Goal: Obtain resource: Download file/media

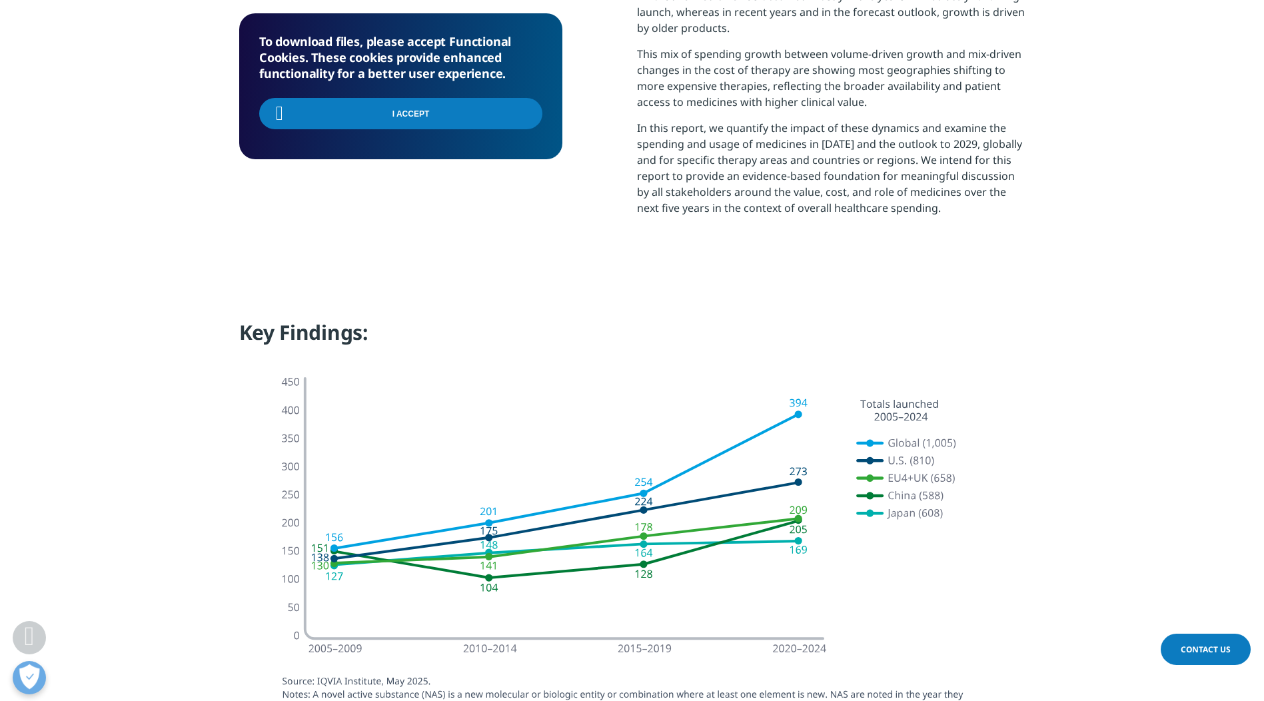
scroll to position [976, 0]
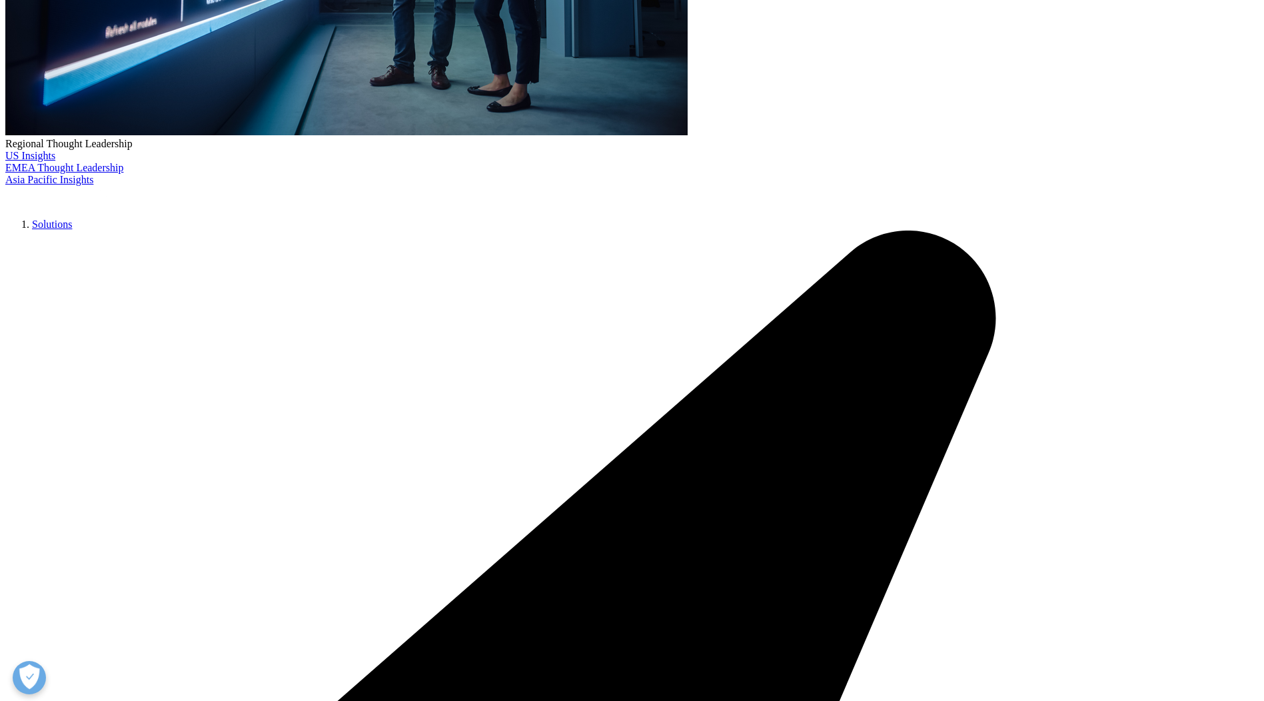
scroll to position [464, 0]
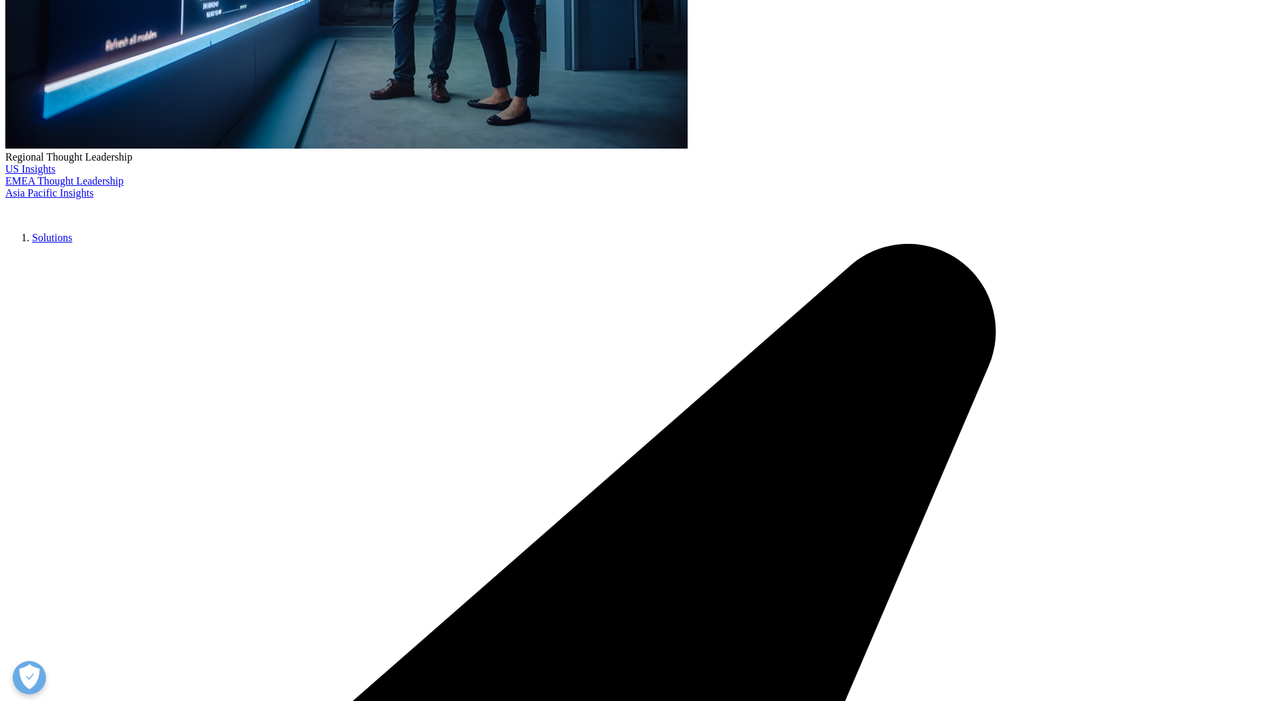
click at [333, 343] on input "First Name" at bounding box center [325, 341] width 132 height 31
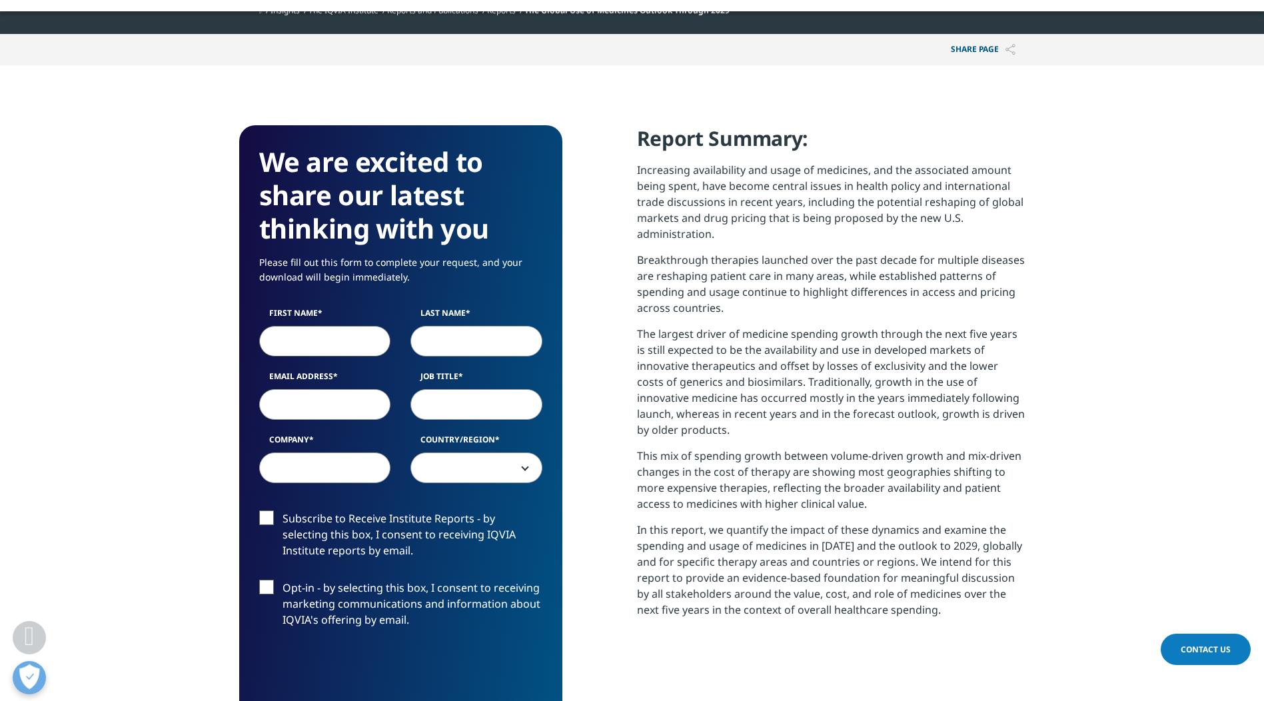
type input "プリオン"
type input "ゼ"
select select "[GEOGRAPHIC_DATA]"
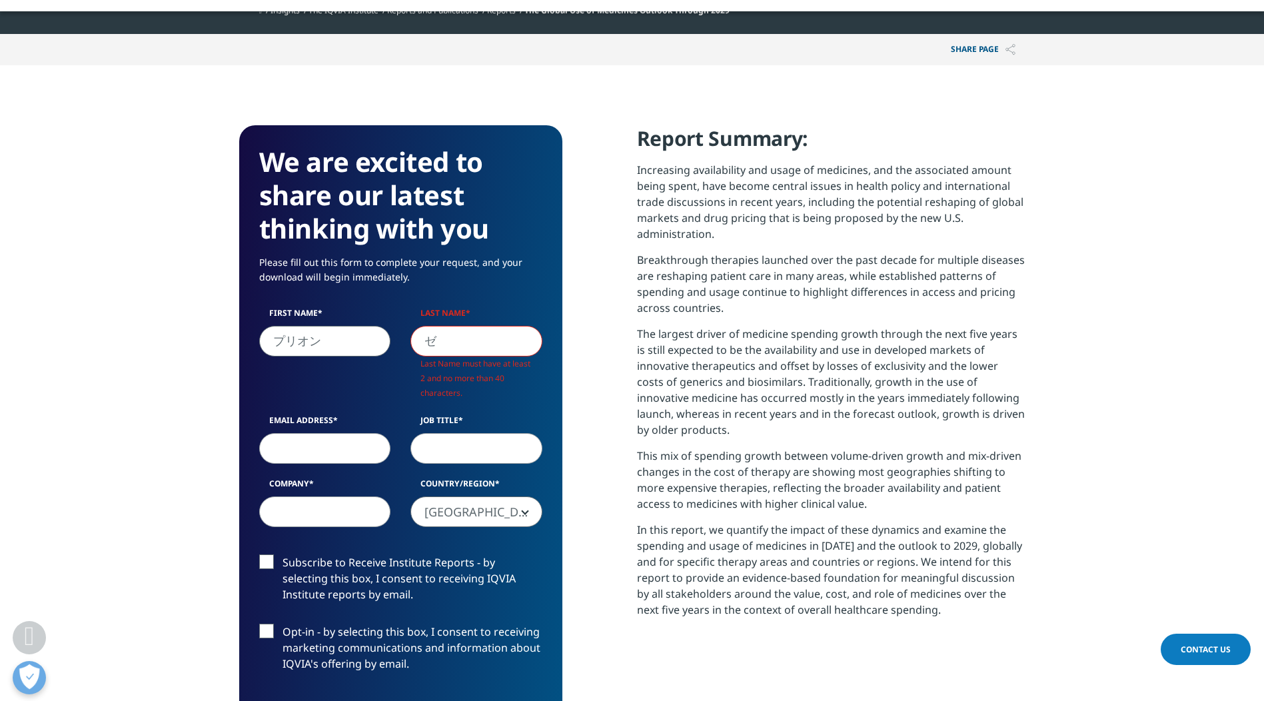
type input "ryoichiro.ota@simon-kucher.com"
drag, startPoint x: 320, startPoint y: 348, endPoint x: 177, endPoint y: 353, distance: 142.7
click at [177, 353] on section "We are excited to share our latest thinking with you Please fill out this form …" at bounding box center [632, 515] width 1264 height 900
type input "Ryoichirio"
drag, startPoint x: 341, startPoint y: 341, endPoint x: 232, endPoint y: 341, distance: 109.3
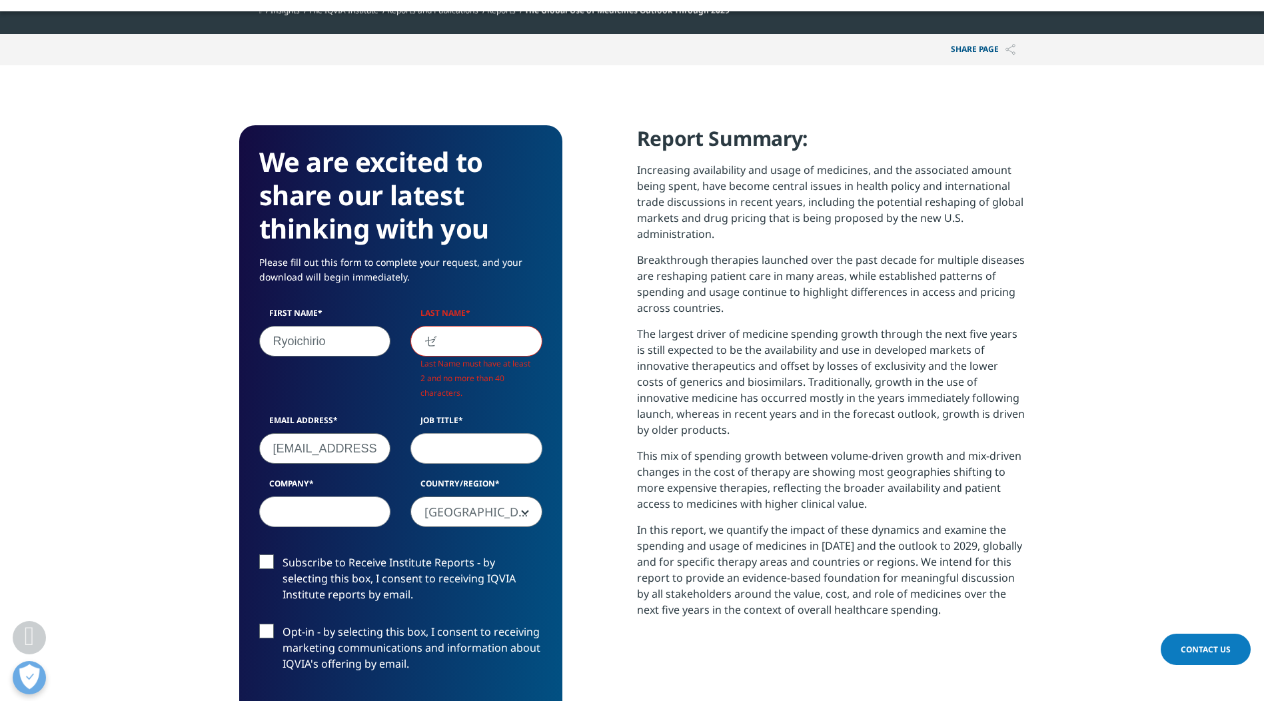
click at [232, 341] on section "We are excited to share our latest thinking with you Please fill out this form …" at bounding box center [632, 515] width 1264 height 900
type input "Ryoichiro"
click at [454, 331] on input "ゼ" at bounding box center [476, 341] width 132 height 31
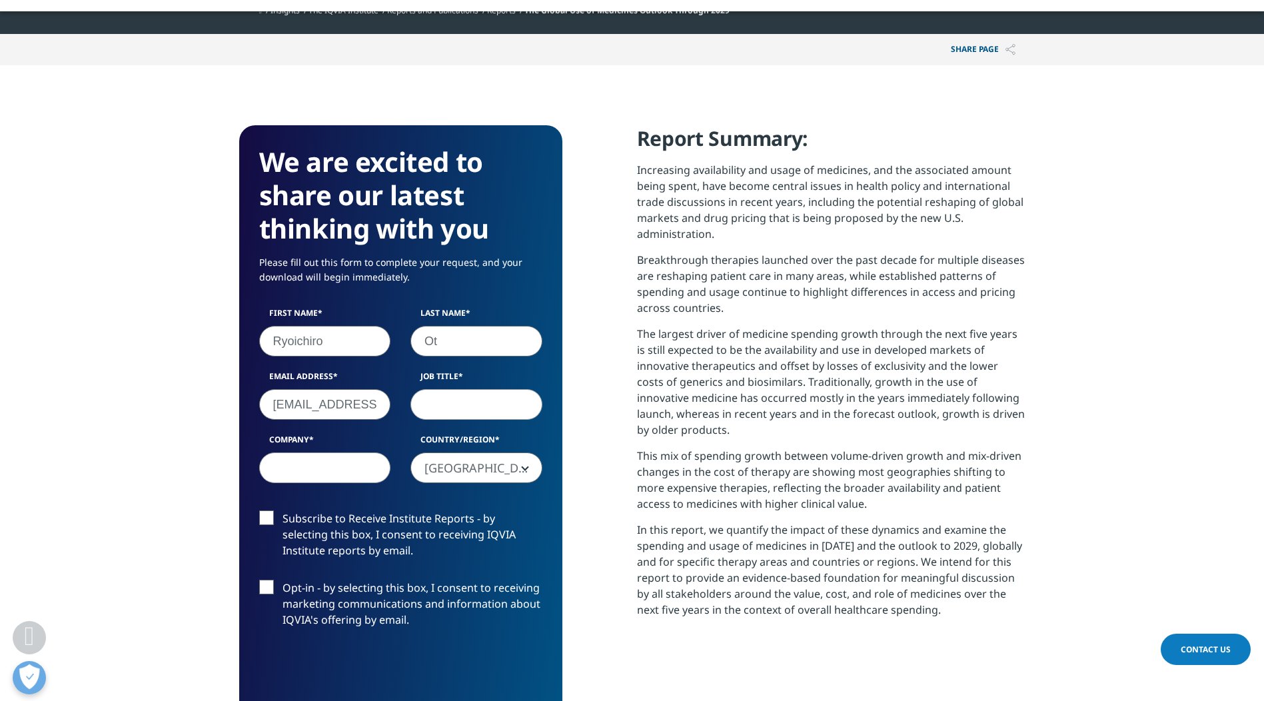
type input "O"
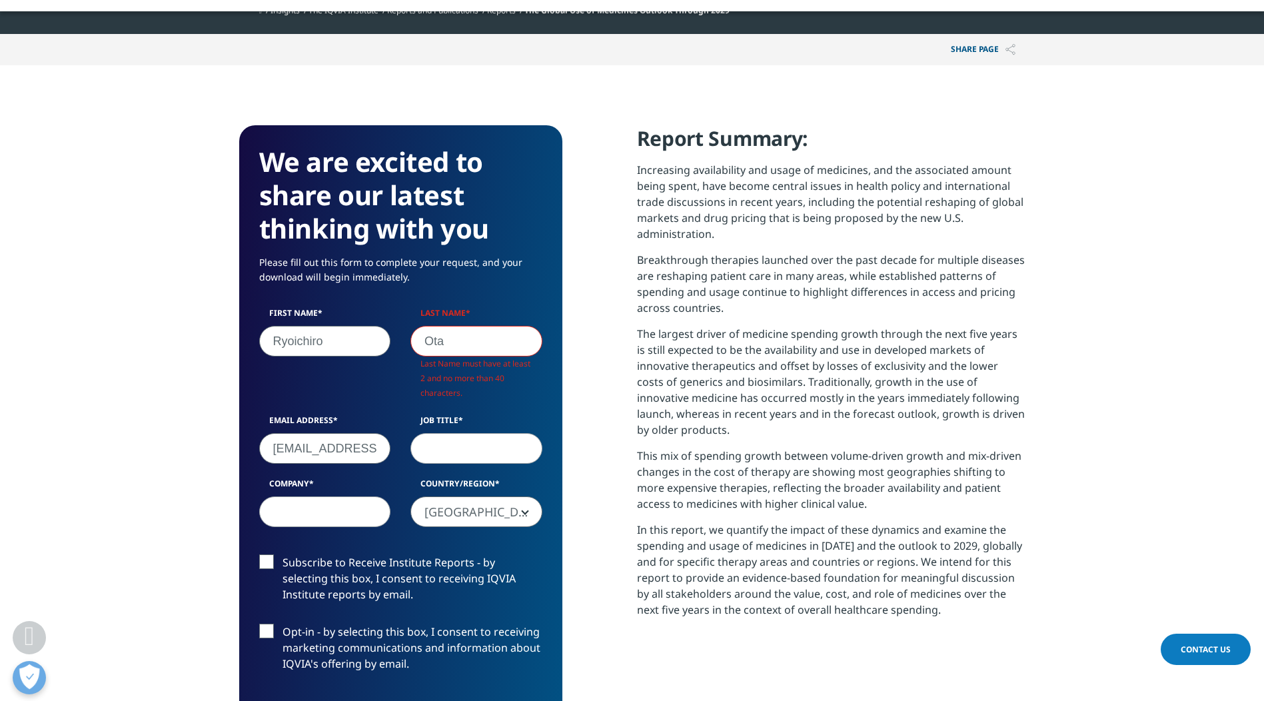
scroll to position [0, 0]
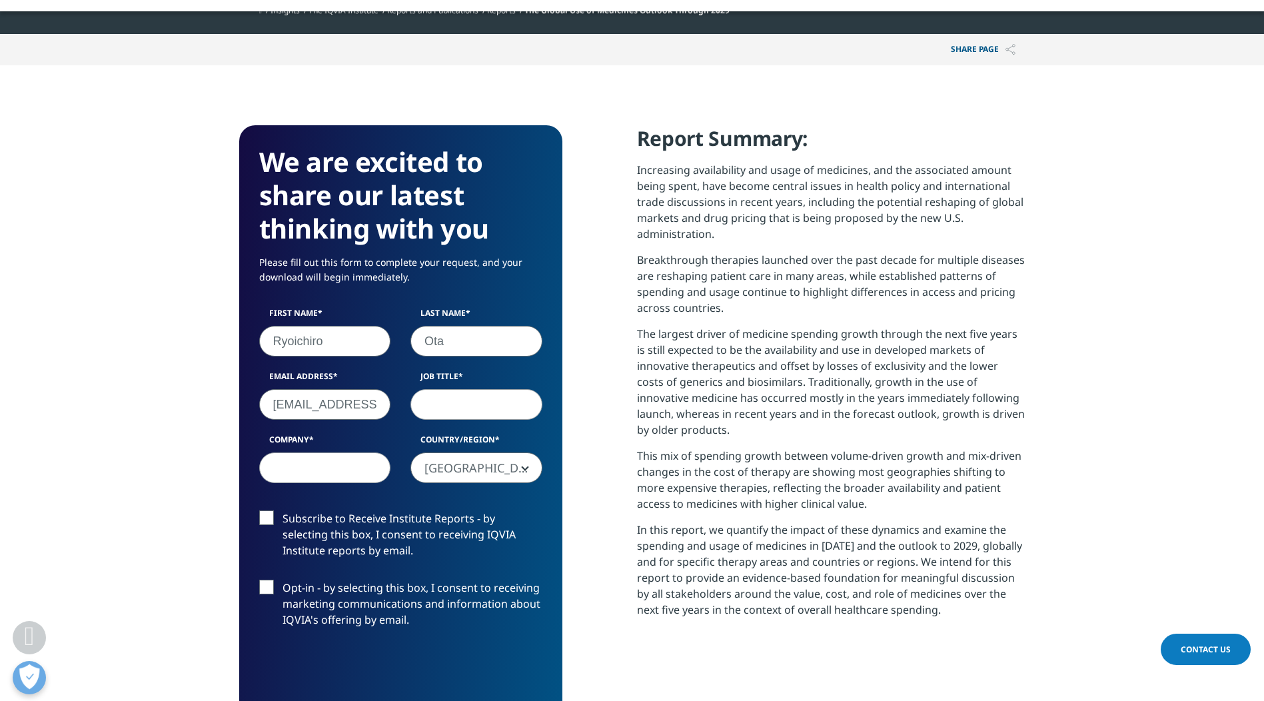
type input "Ota"
click at [555, 562] on div "We are excited to share our latest thinking with you Please fill out this form …" at bounding box center [400, 493] width 323 height 736
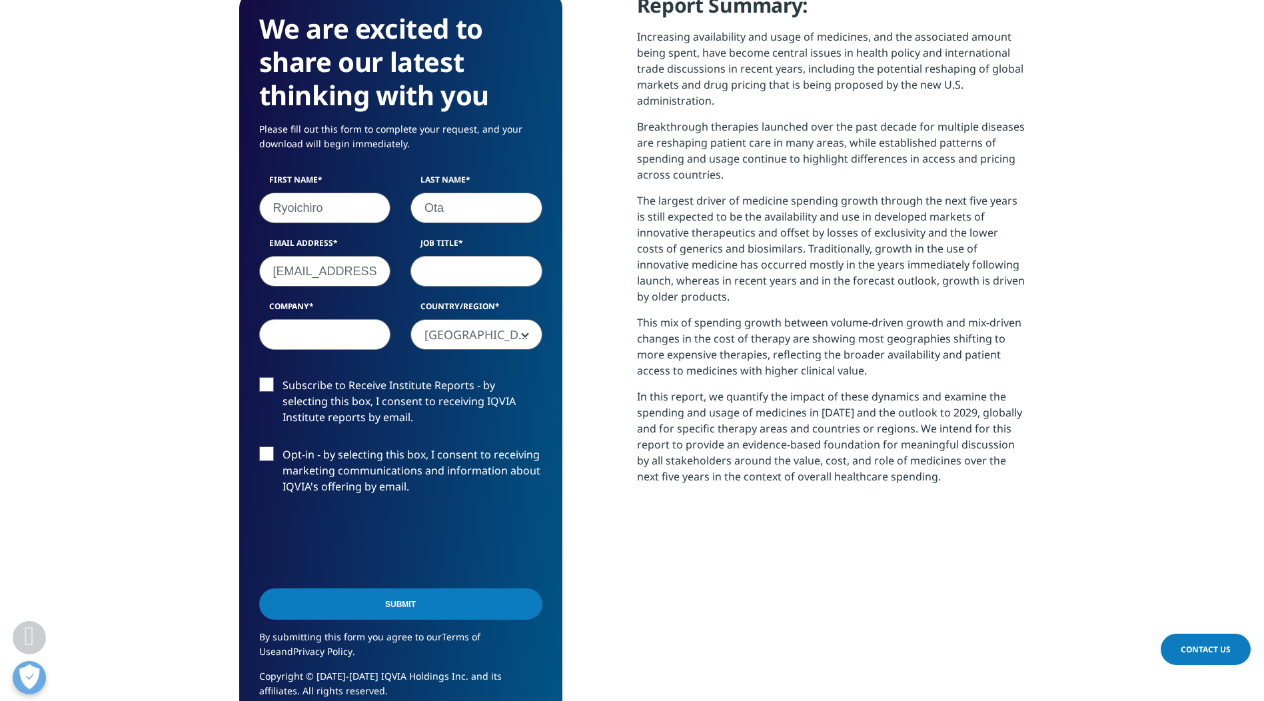
click at [328, 261] on input "ryoichiro.ota@simon-kucher.com" at bounding box center [325, 271] width 132 height 31
drag, startPoint x: 274, startPoint y: 271, endPoint x: 983, endPoint y: 247, distance: 709.3
click at [983, 247] on div "We are excited to share our latest thinking with you Please fill out this form …" at bounding box center [632, 360] width 786 height 736
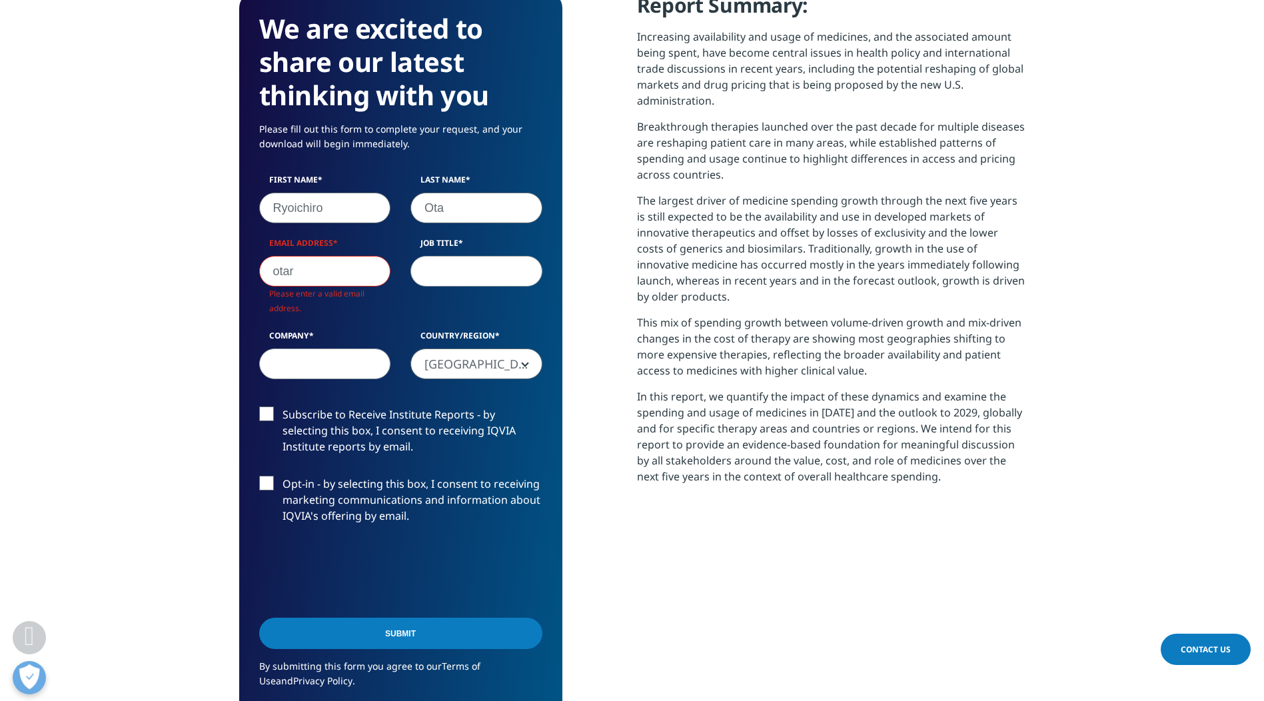
type input "otaryoichiro0321@gmail.com"
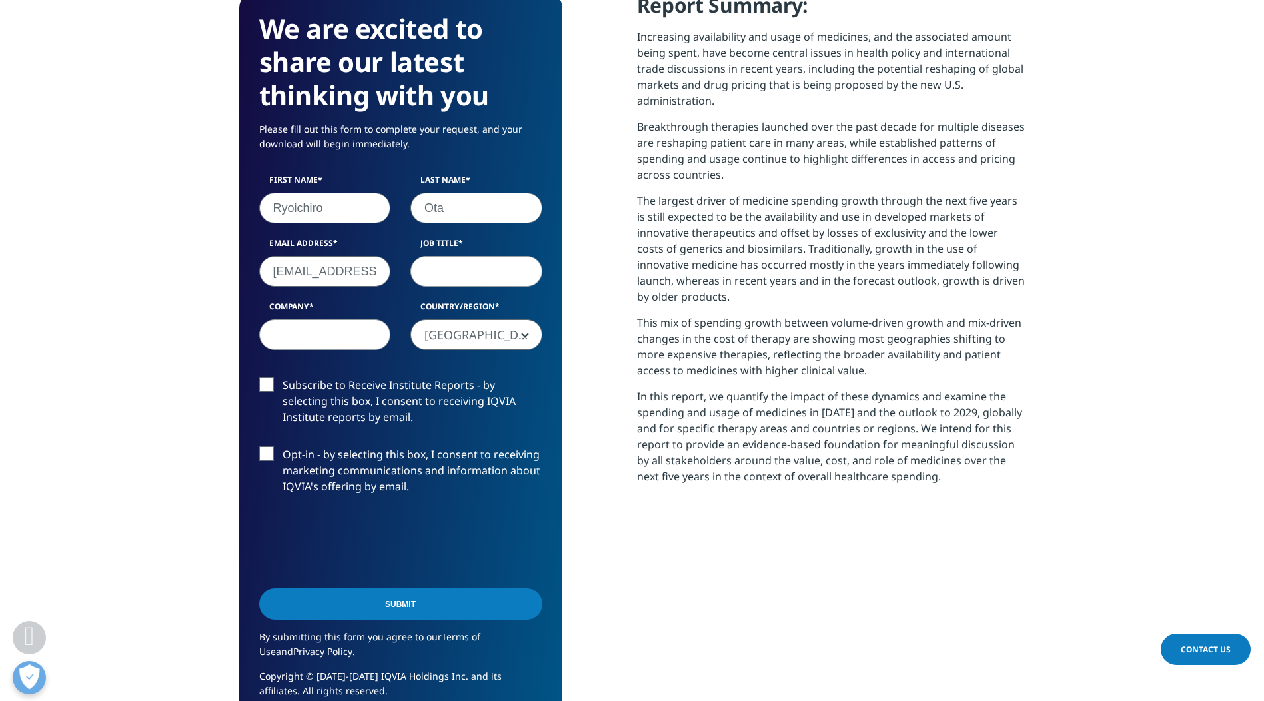
click at [473, 266] on input "Job Title" at bounding box center [476, 271] width 132 height 31
type input "consultant"
click at [301, 328] on input "Company" at bounding box center [325, 334] width 132 height 31
type input "Consultant"
click at [462, 341] on span "[GEOGRAPHIC_DATA]" at bounding box center [476, 335] width 131 height 31
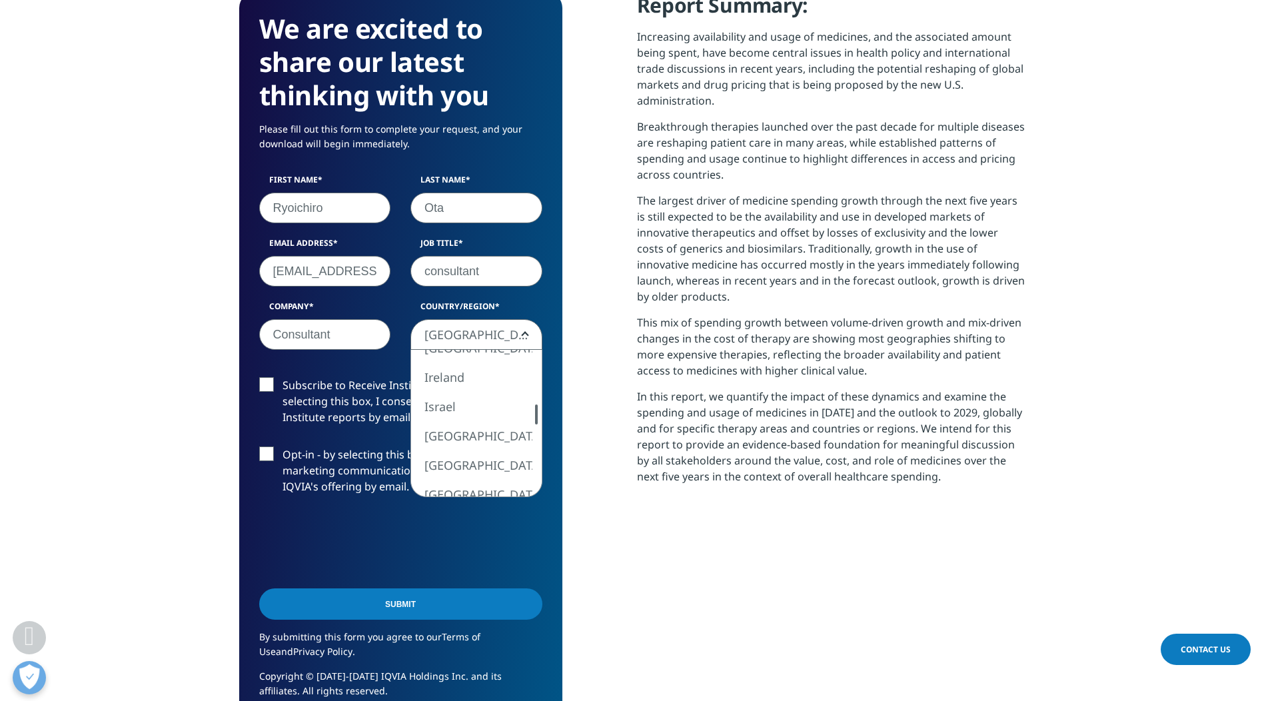
click at [529, 410] on div "United States Canada United Kingdom Afghanistan Albania Algeria American Samoa …" at bounding box center [476, 423] width 131 height 147
select select "[GEOGRAPHIC_DATA]"
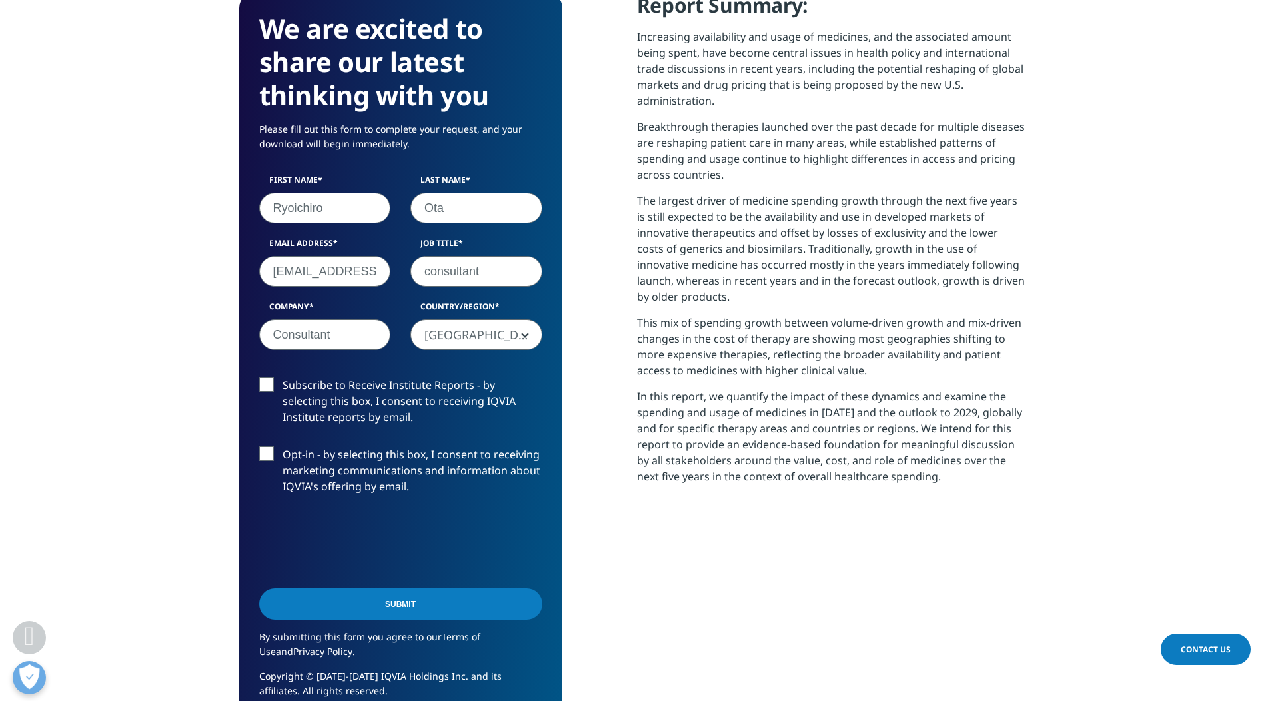
click at [464, 482] on label "Opt-in - by selecting this box, I consent to receiving marketing communications…" at bounding box center [400, 473] width 283 height 55
click at [282, 446] on input "Opt-in - by selecting this box, I consent to receiving marketing communications…" at bounding box center [282, 446] width 0 height 0
click at [401, 478] on label "Opt-in - by selecting this box, I consent to receiving marketing communications…" at bounding box center [400, 473] width 283 height 55
click at [282, 446] on input "Opt-in - by selecting this box, I consent to receiving marketing communications…" at bounding box center [282, 446] width 0 height 0
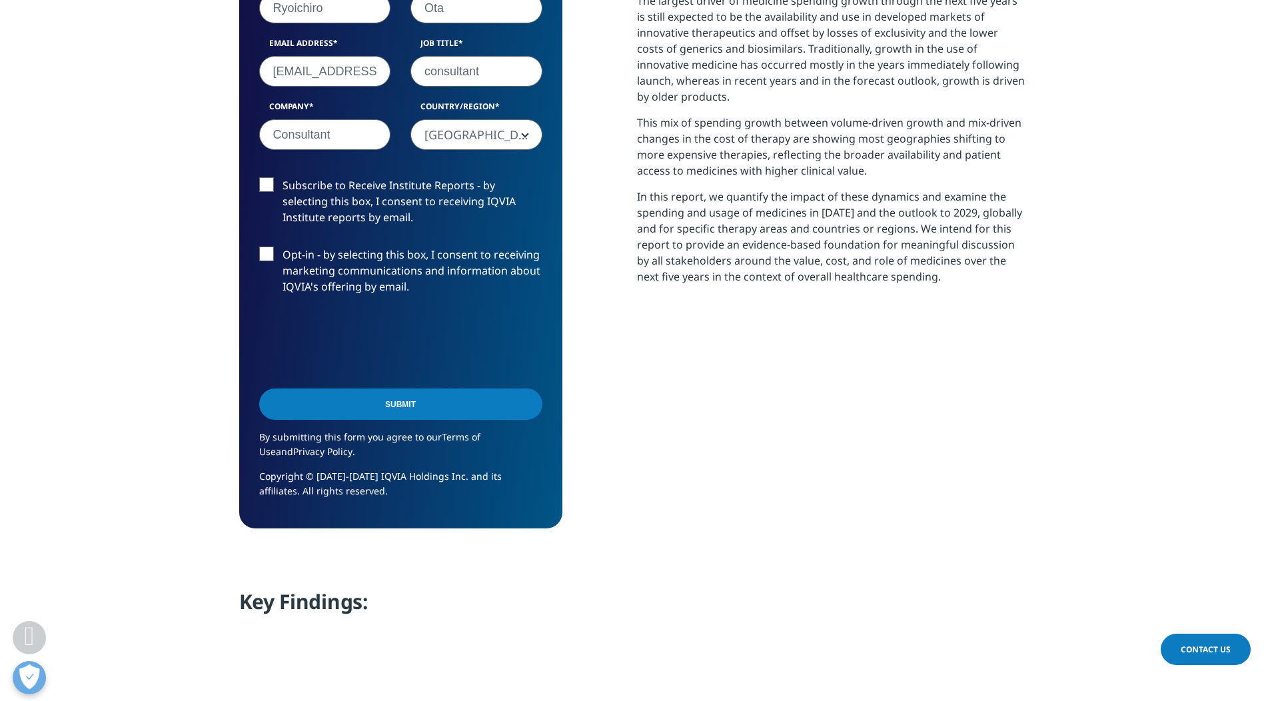
click at [414, 406] on input "Submit" at bounding box center [400, 403] width 283 height 31
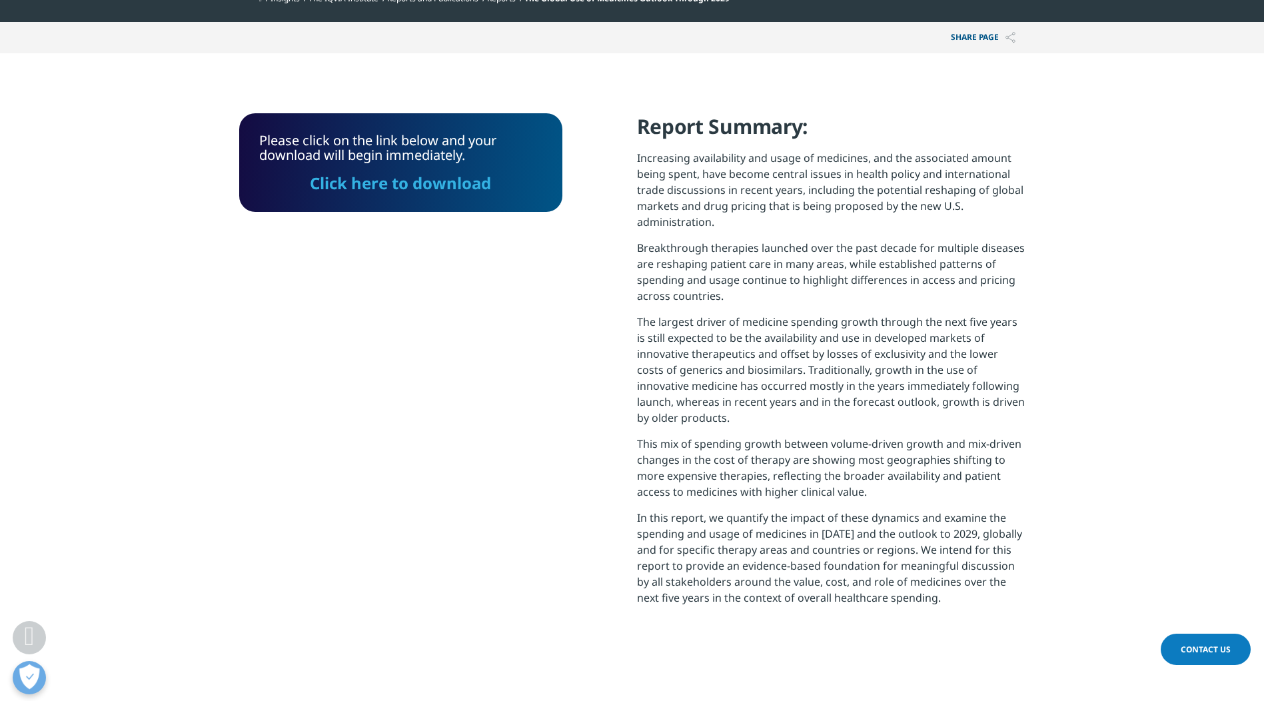
click at [384, 181] on link "Click here to download" at bounding box center [400, 183] width 181 height 22
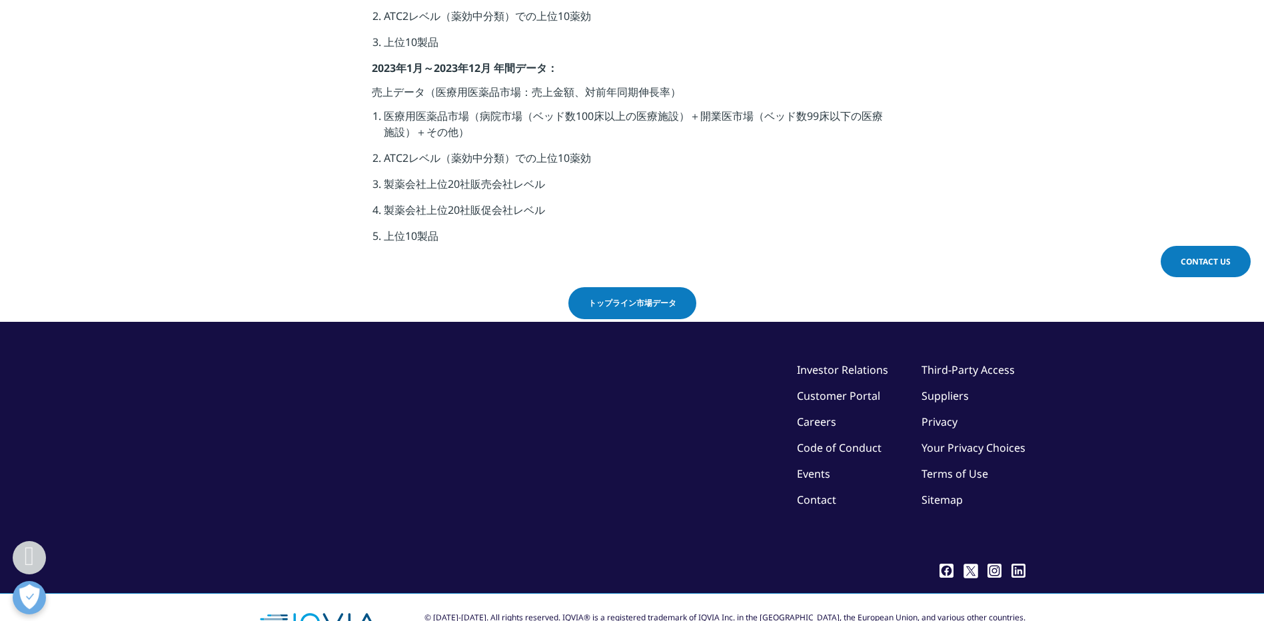
scroll to position [556, 0]
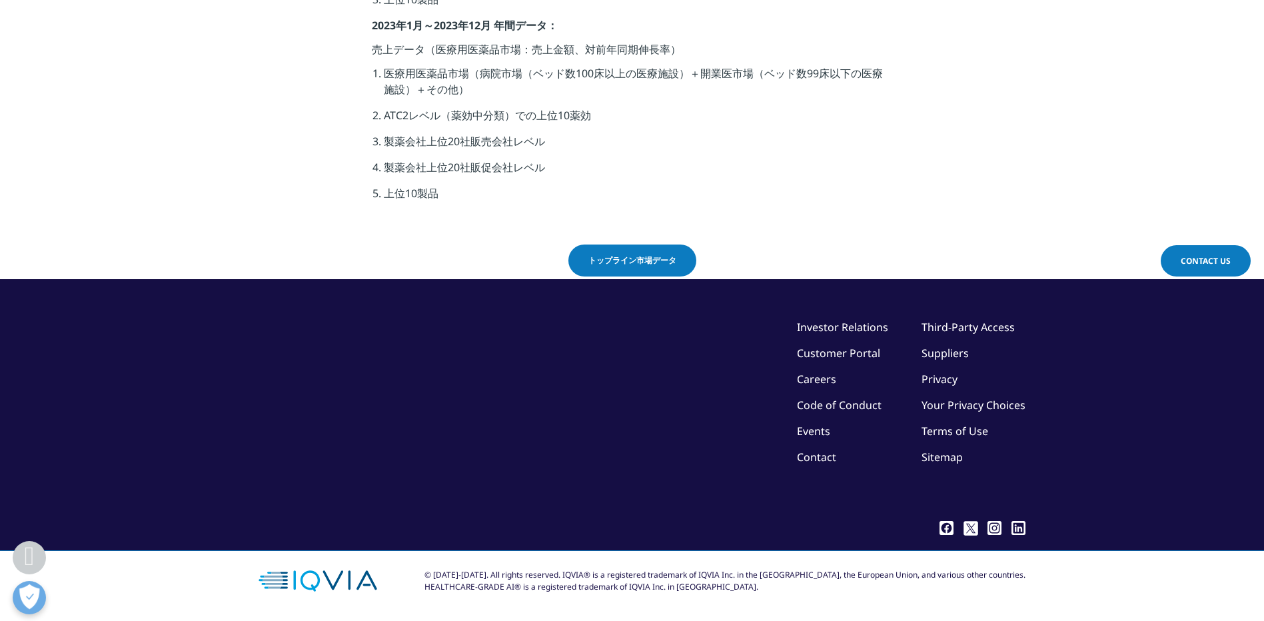
click at [625, 246] on link "トップライン市場データ" at bounding box center [632, 261] width 128 height 32
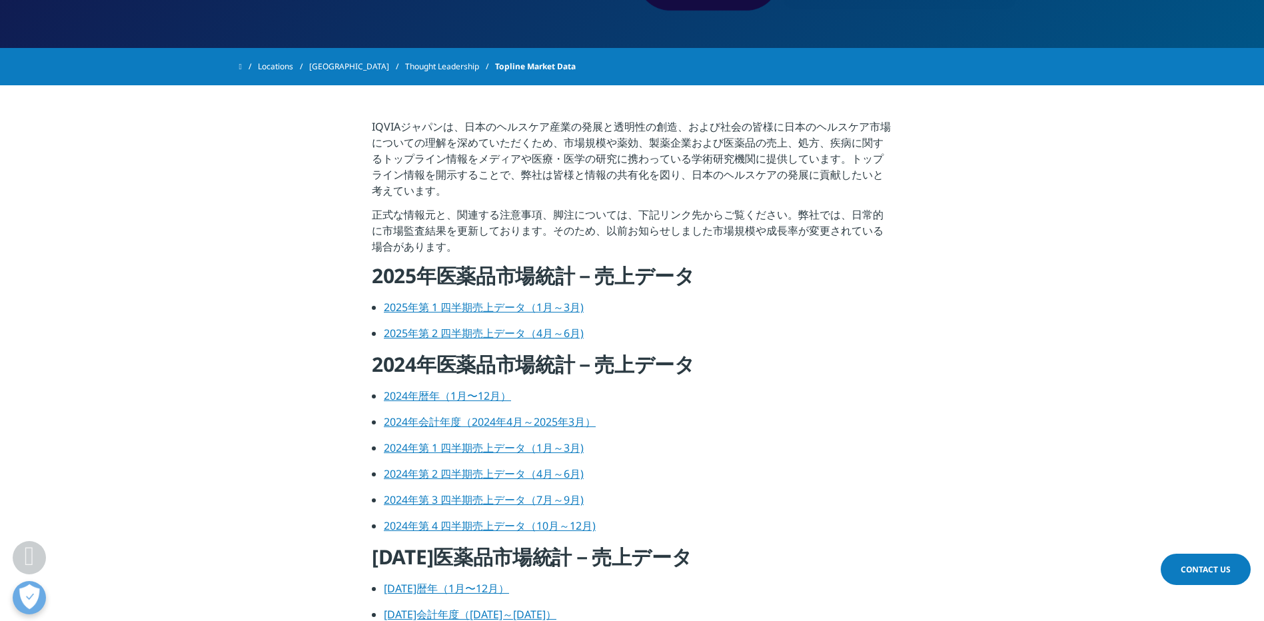
scroll to position [466, 0]
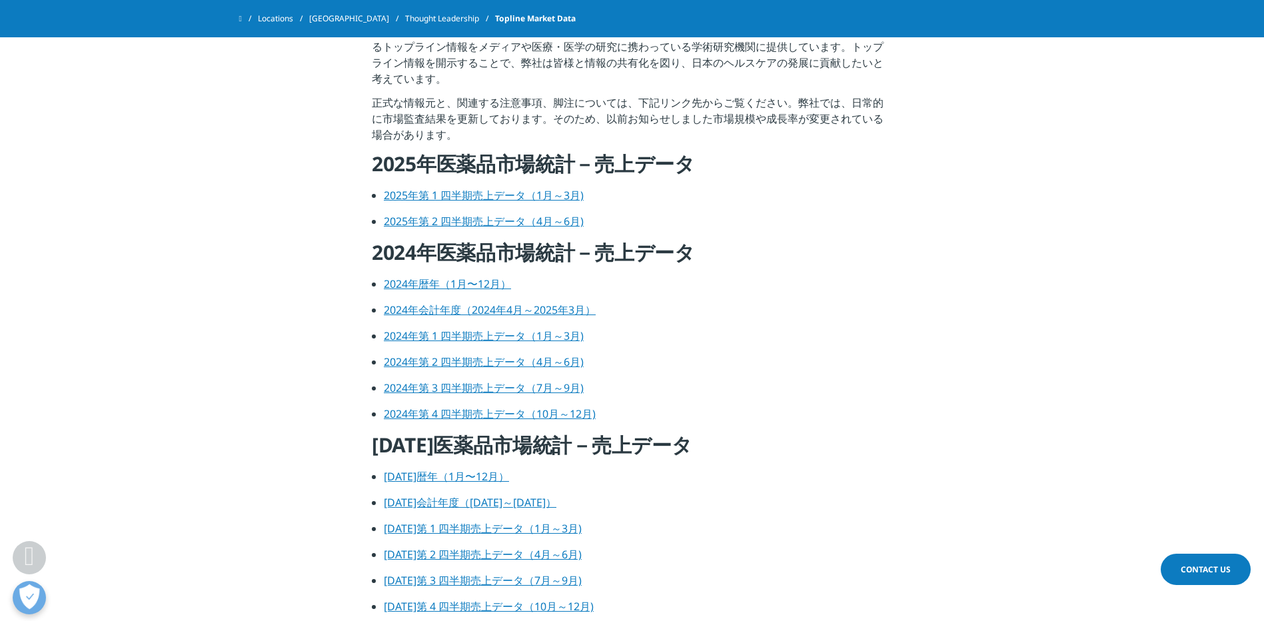
click at [478, 282] on link "2024年暦年（1月〜12月）" at bounding box center [447, 283] width 127 height 15
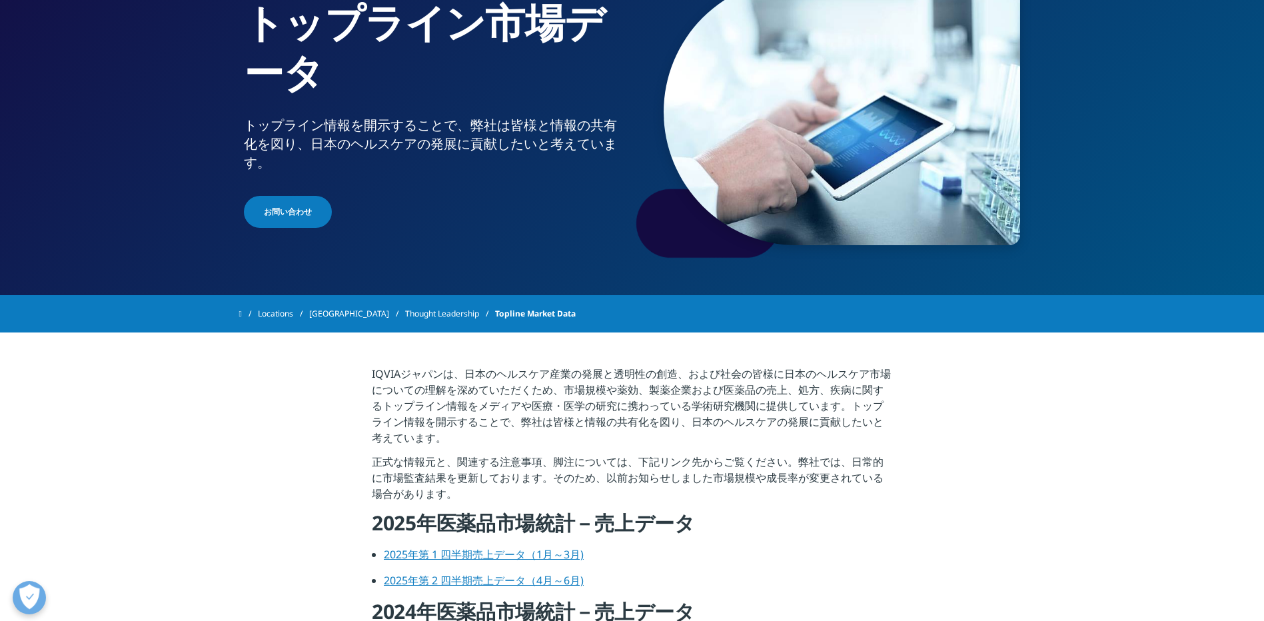
scroll to position [333, 0]
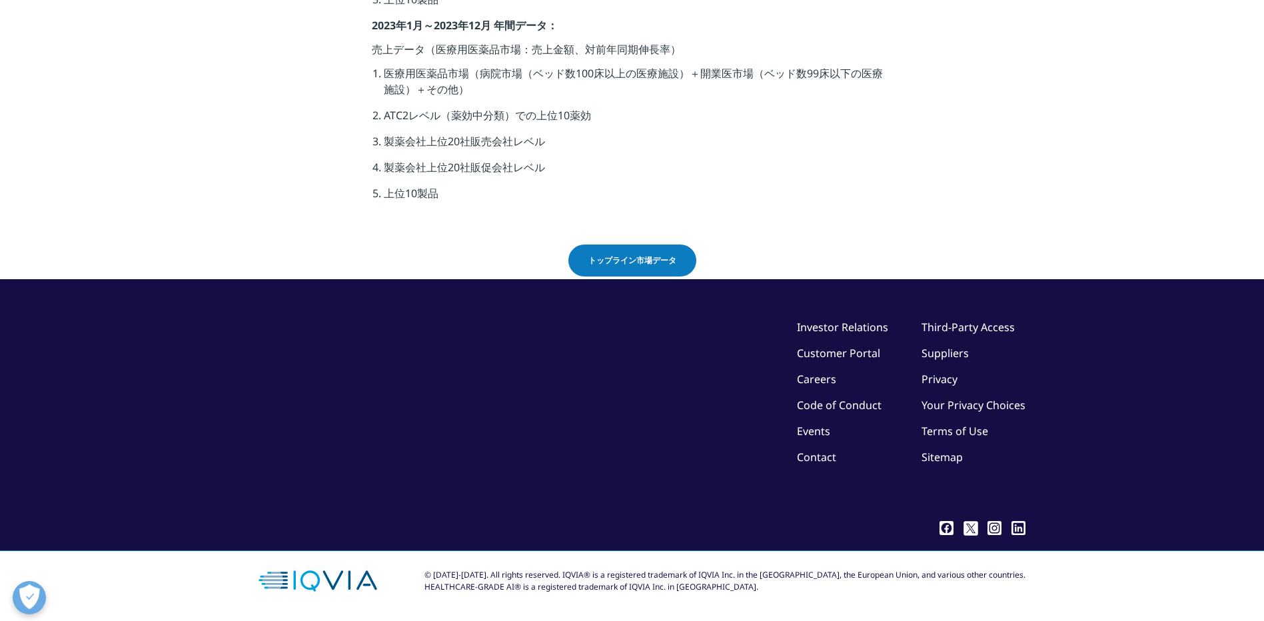
drag, startPoint x: 0, startPoint y: 0, endPoint x: 93, endPoint y: 209, distance: 228.8
click at [93, 209] on section "2023年第4四半期（10月～12月）および2023年年間（2023年1月～2023年12月）の売上データにつきまして、トップラインデータを公表しました。 2…" at bounding box center [632, 23] width 1264 height 442
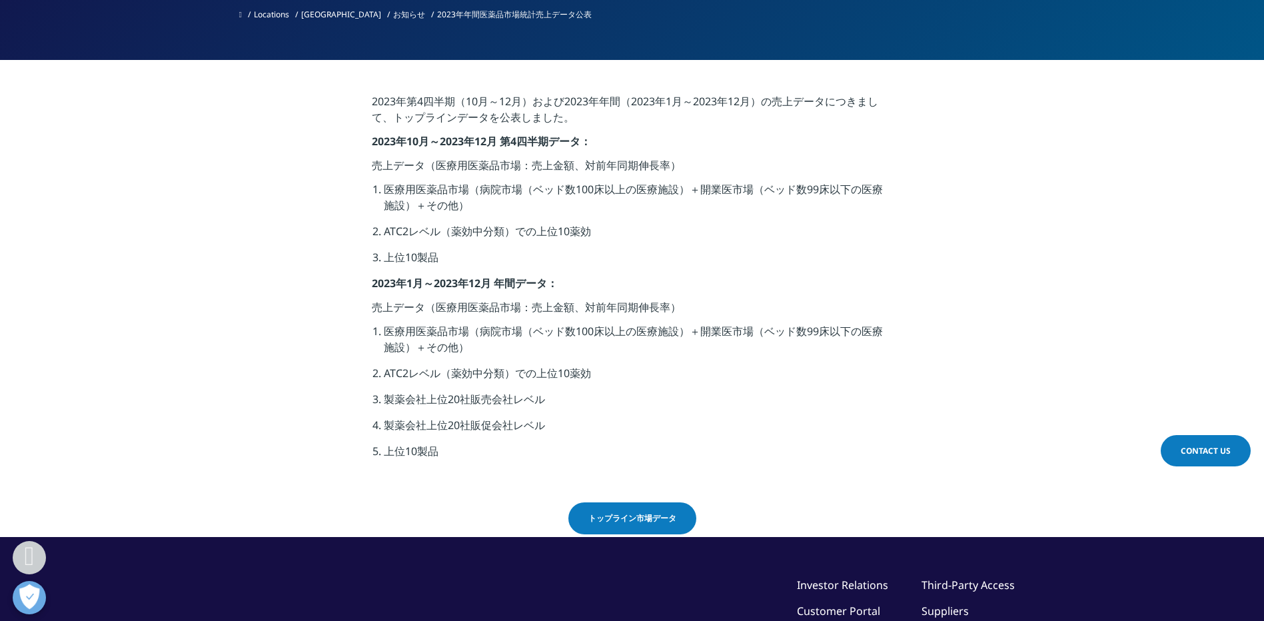
scroll to position [289, 0]
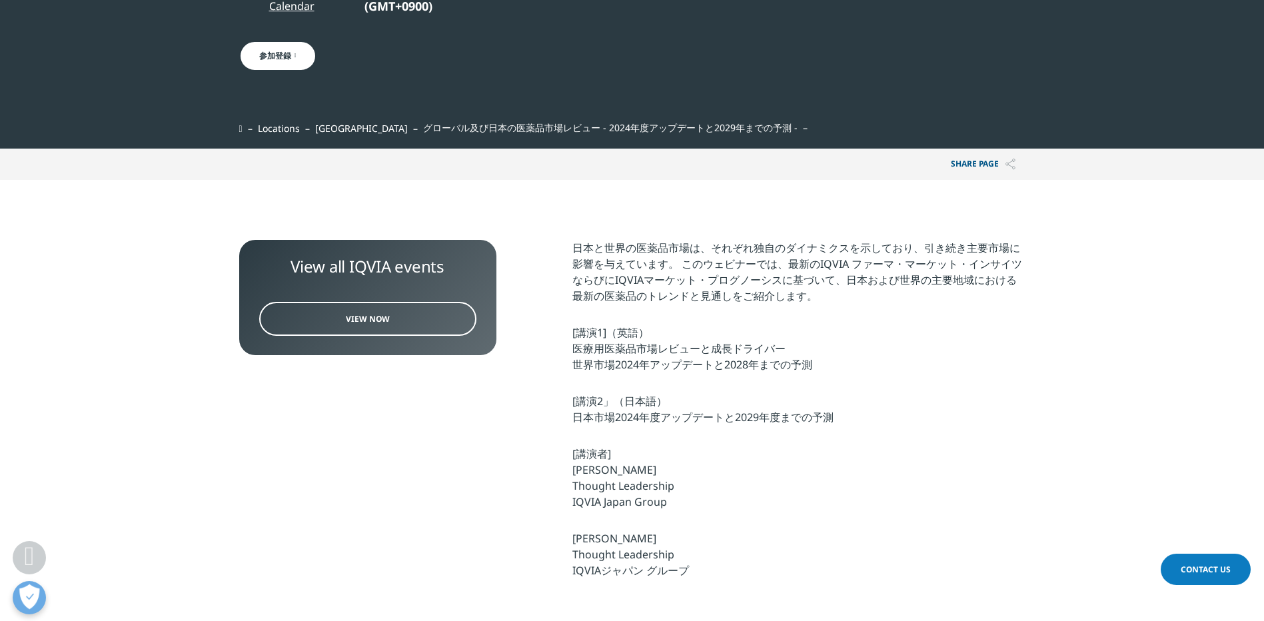
scroll to position [400, 0]
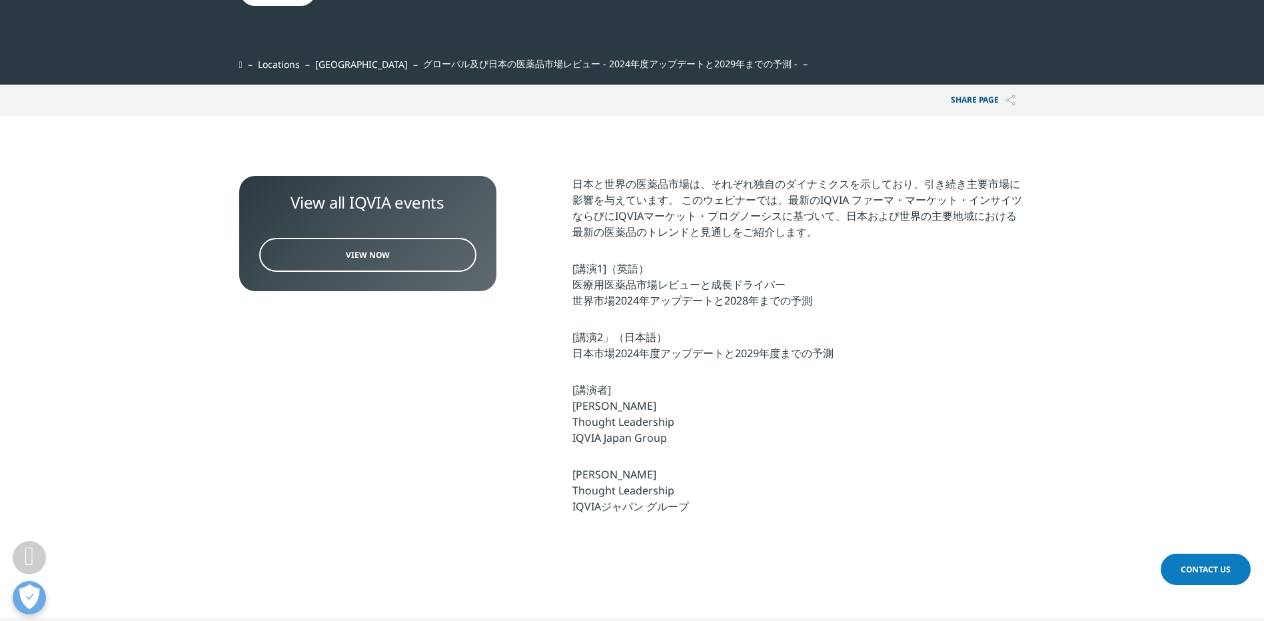
click at [375, 253] on span "View Now" at bounding box center [368, 254] width 44 height 11
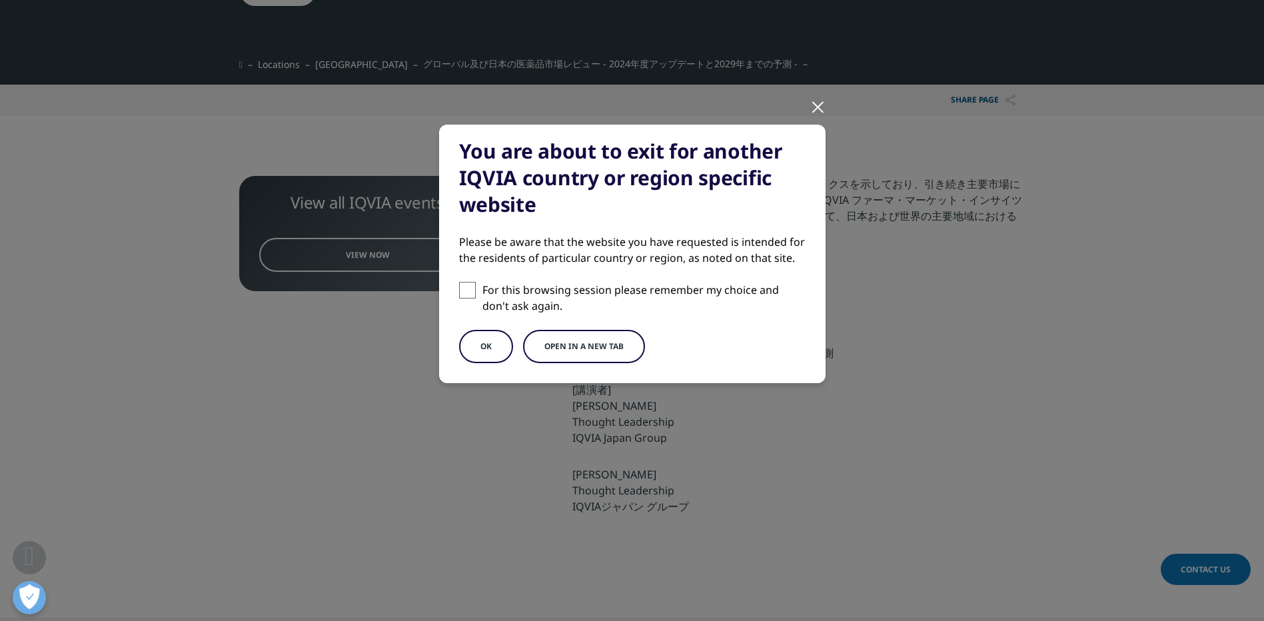
click at [813, 97] on div at bounding box center [817, 106] width 15 height 37
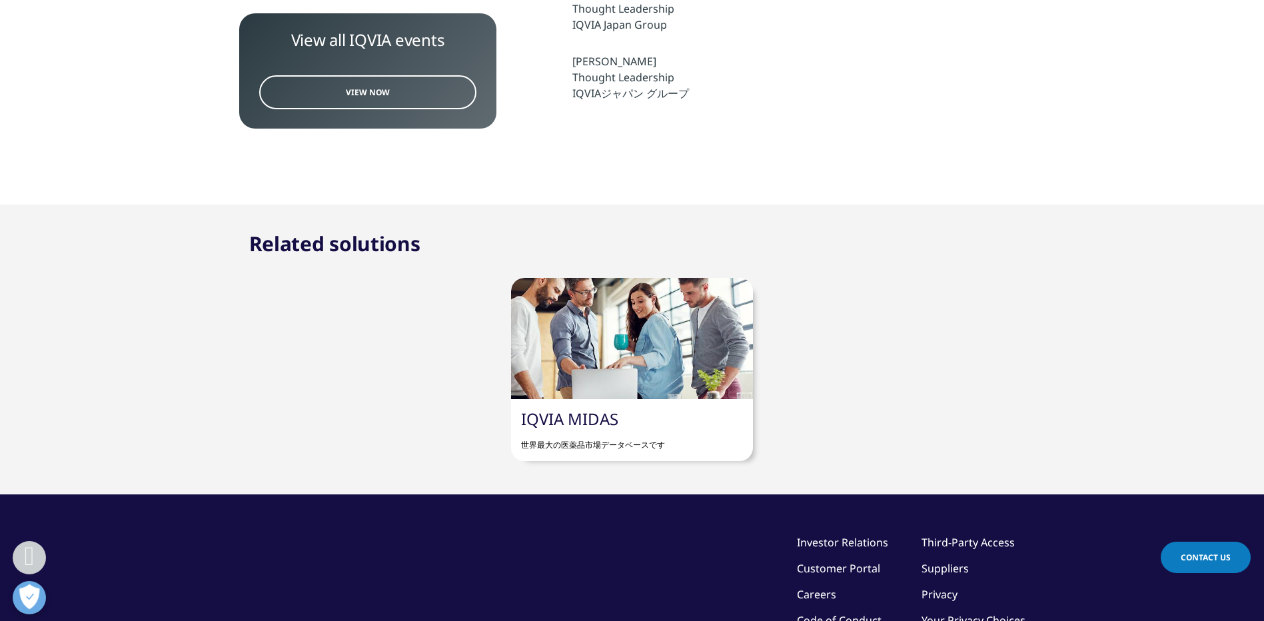
scroll to position [933, 0]
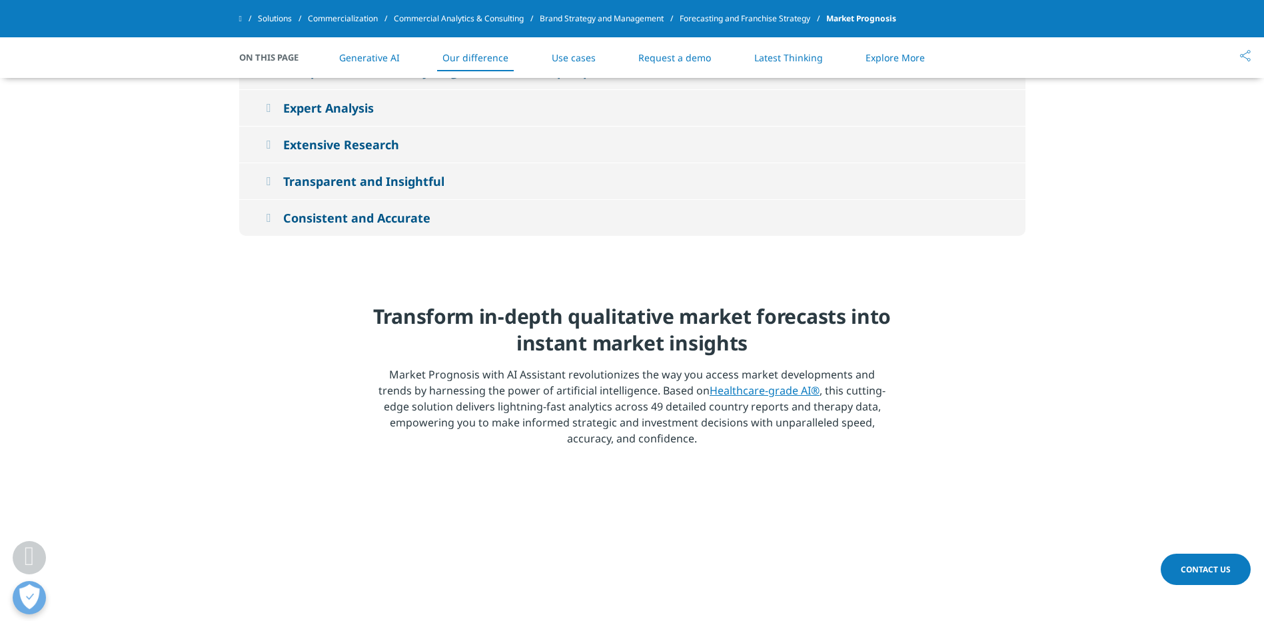
scroll to position [1666, 0]
